Goal: Obtain resource: Obtain resource

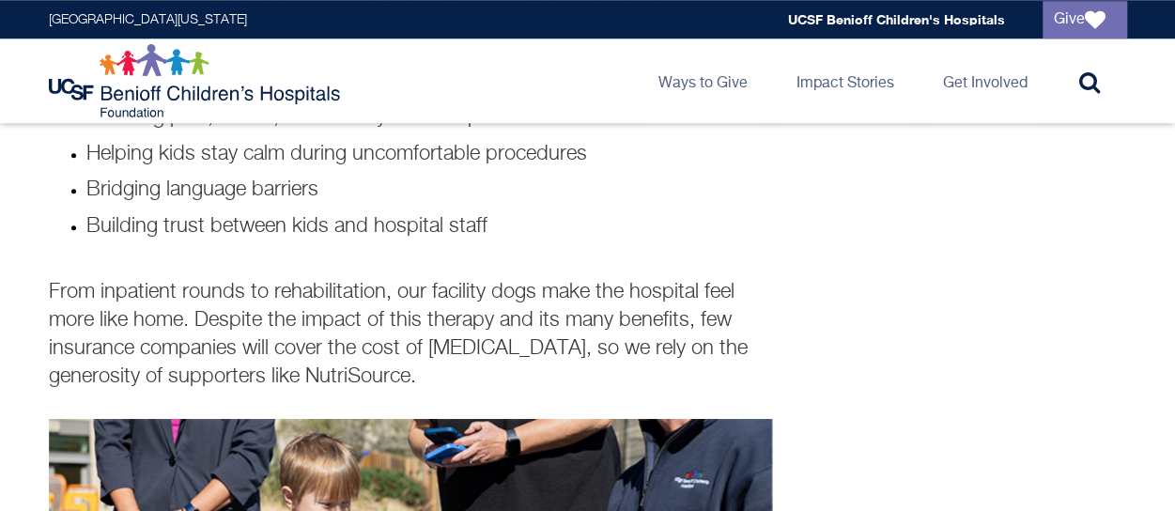
scroll to position [679, 0]
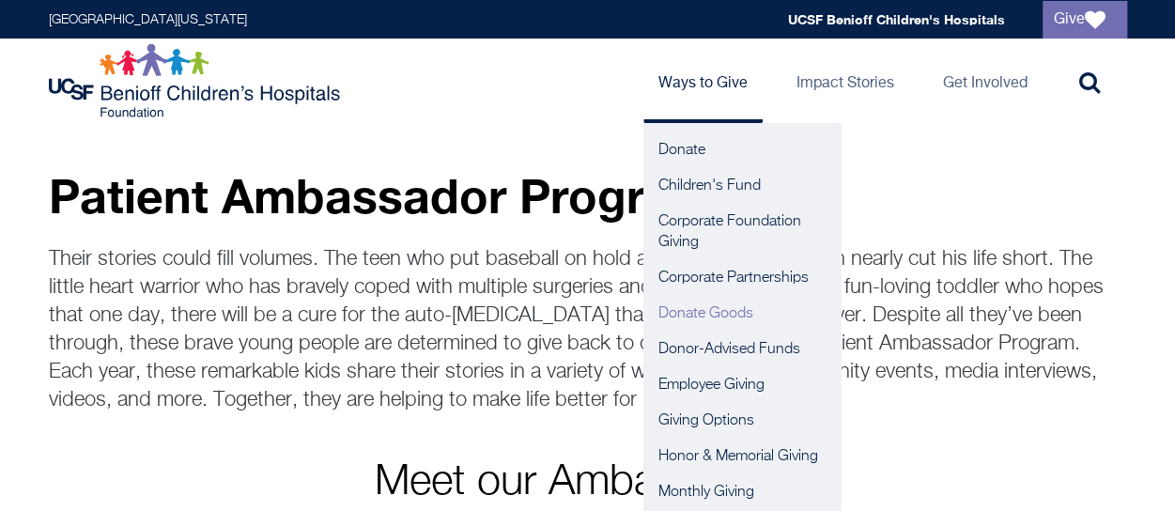
click at [732, 313] on link "Donate Goods" at bounding box center [741, 314] width 197 height 36
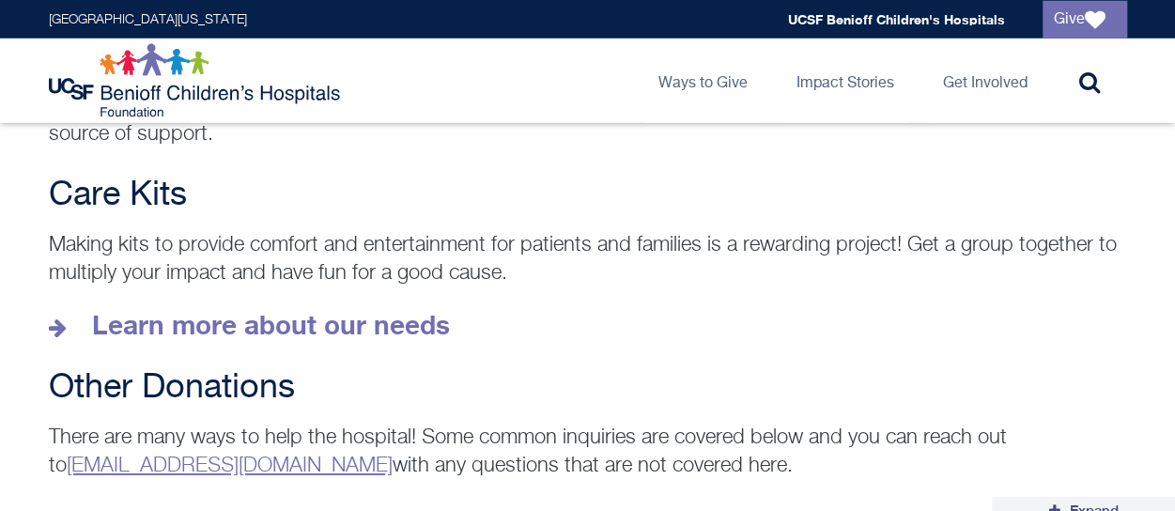
scroll to position [2698, 0]
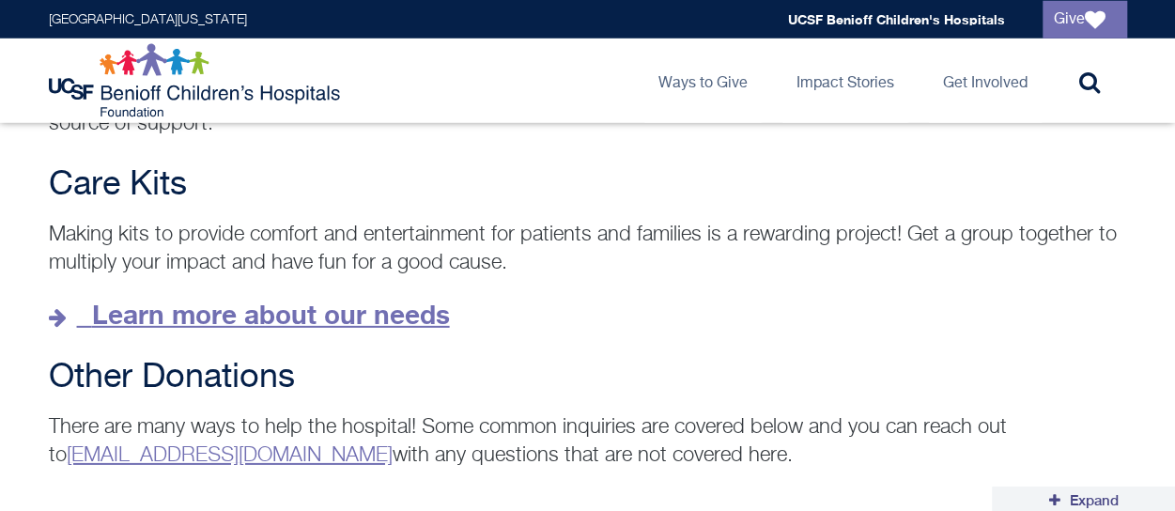
click at [379, 299] on strong "Learn more about our needs" at bounding box center [271, 314] width 358 height 31
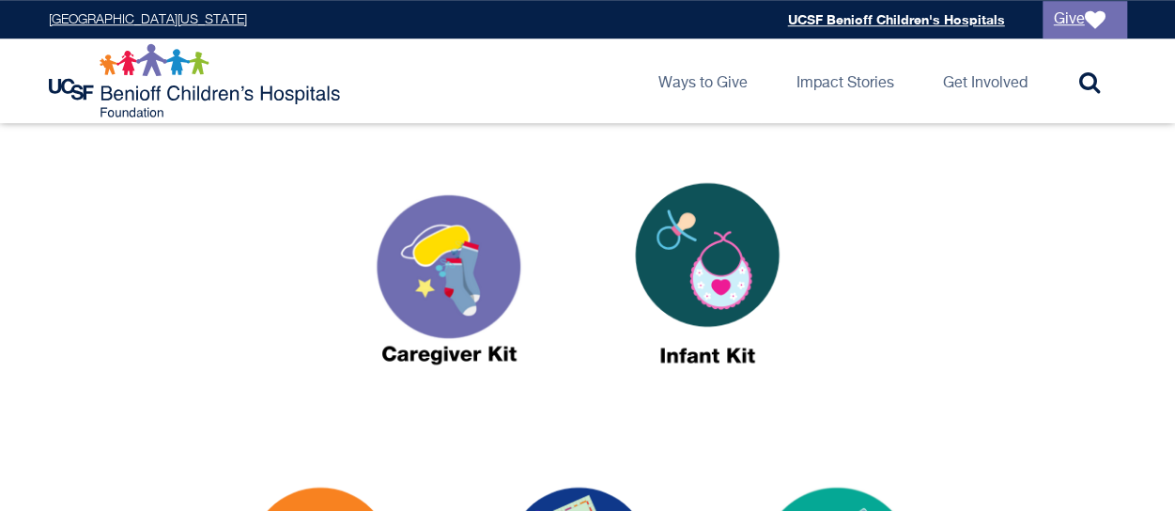
scroll to position [524, 0]
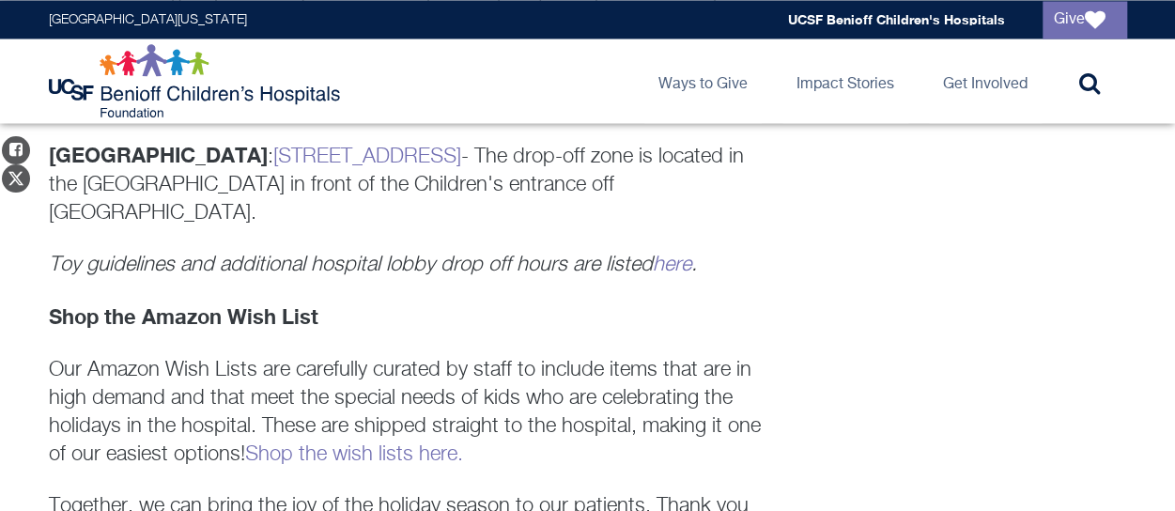
scroll to position [1656, 0]
